Goal: Find contact information: Find contact information

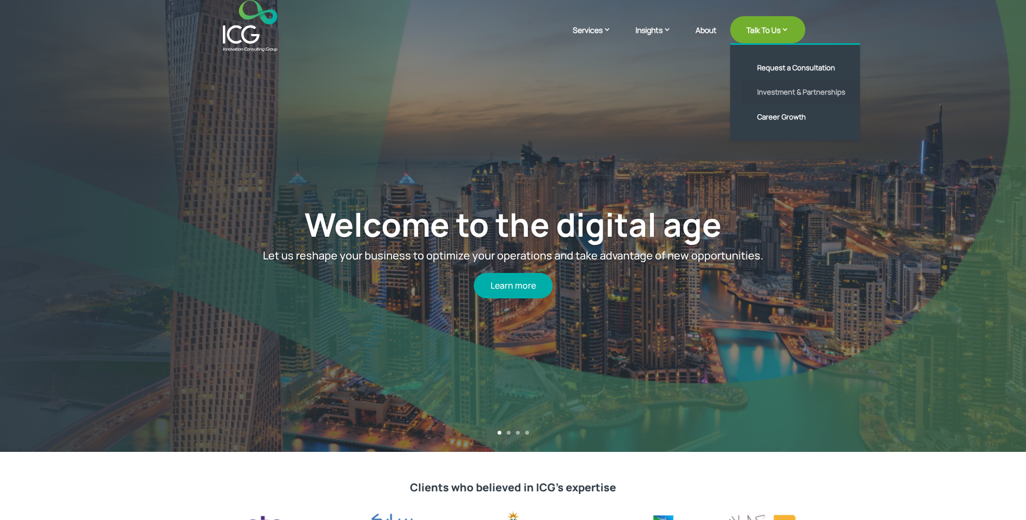
click at [791, 93] on link "Investment & Partnerships" at bounding box center [803, 92] width 124 height 25
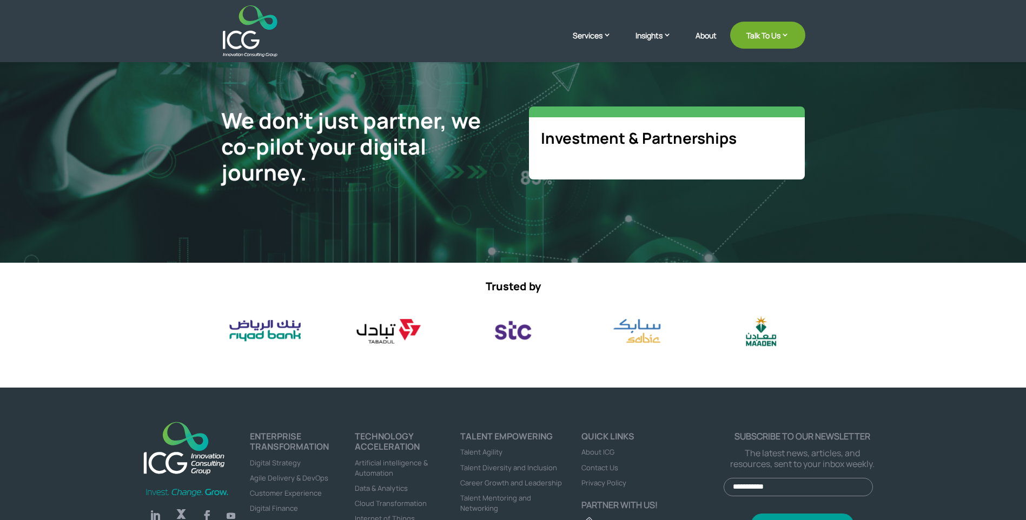
scroll to position [54, 0]
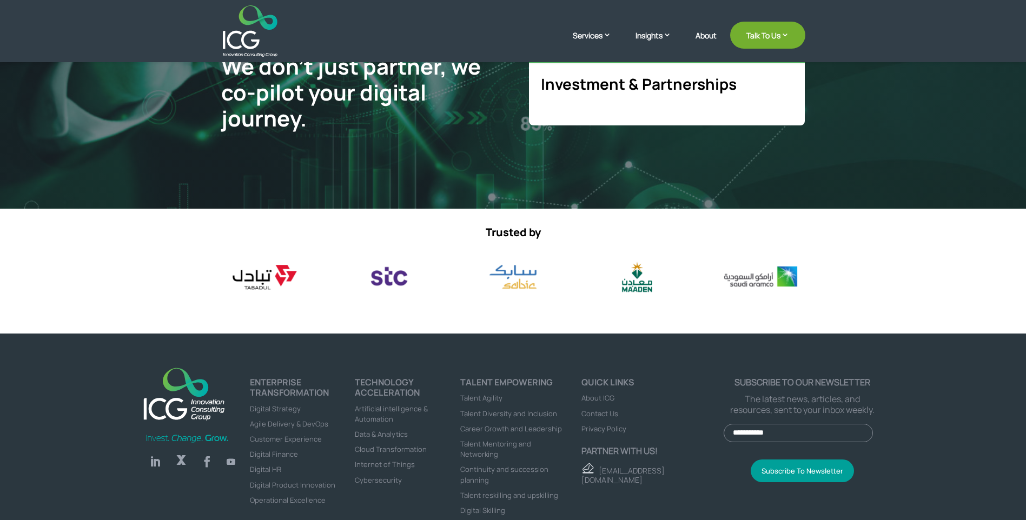
click at [592, 413] on span "Contact Us" at bounding box center [599, 414] width 37 height 10
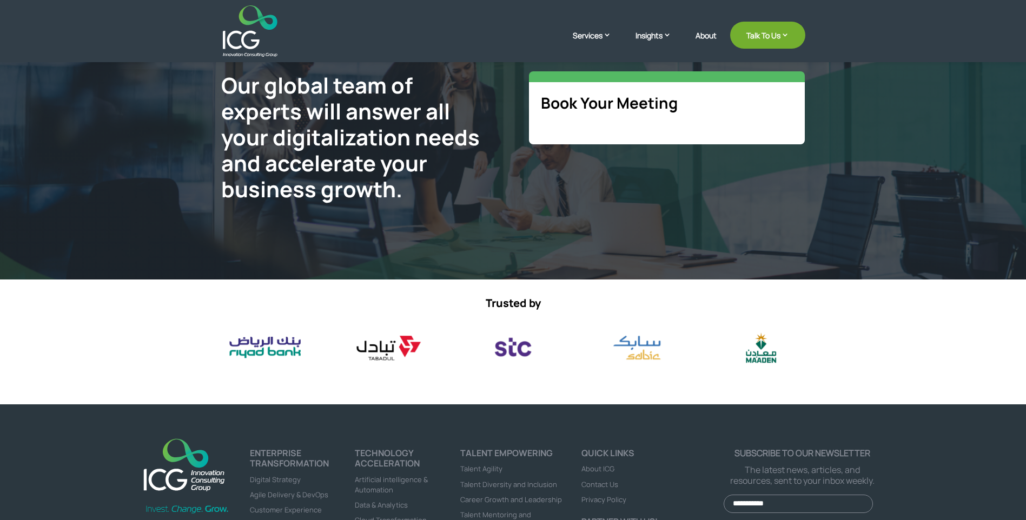
scroll to position [54, 0]
